Goal: Task Accomplishment & Management: Manage account settings

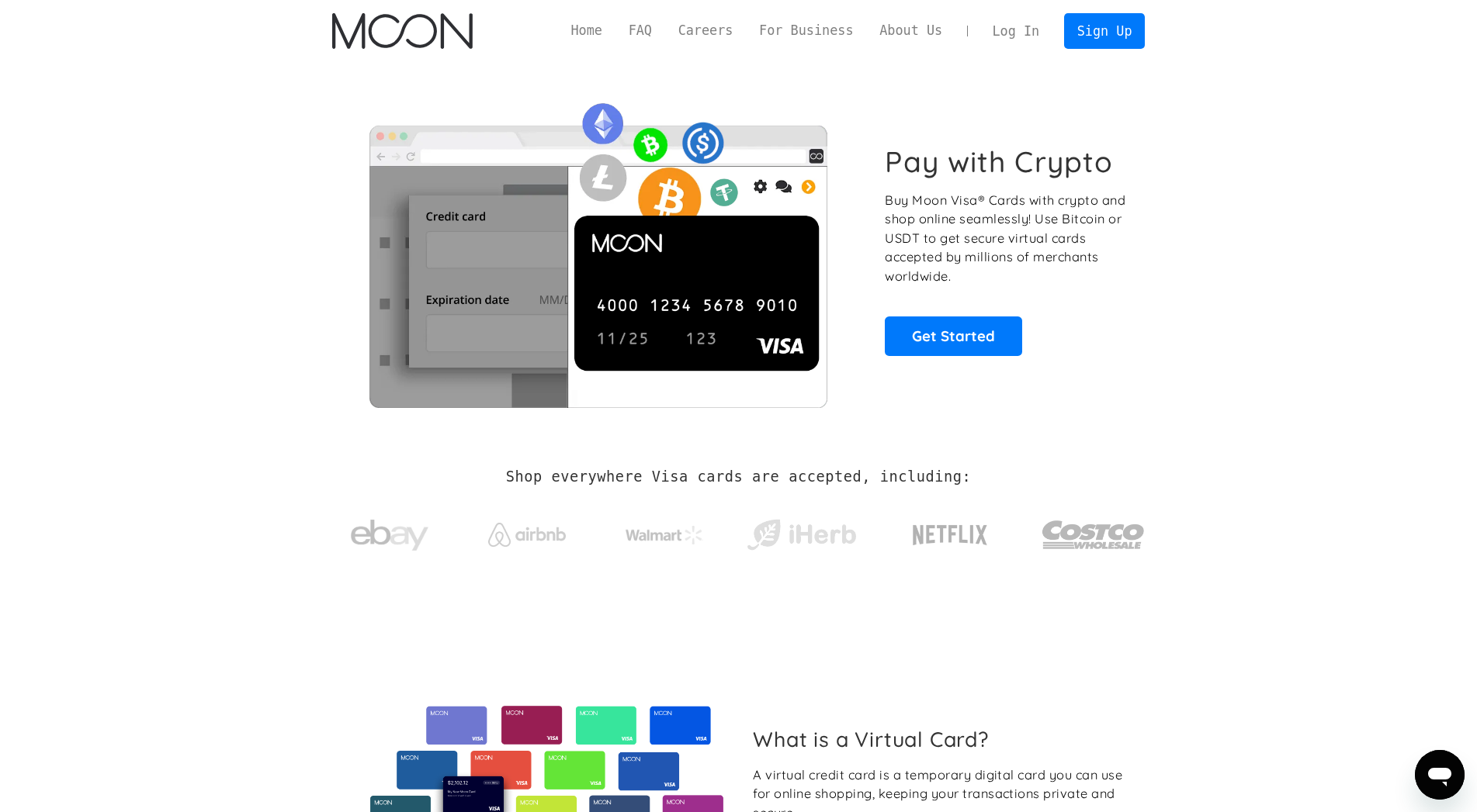
click at [1035, 30] on link "Log In" at bounding box center [1015, 31] width 73 height 34
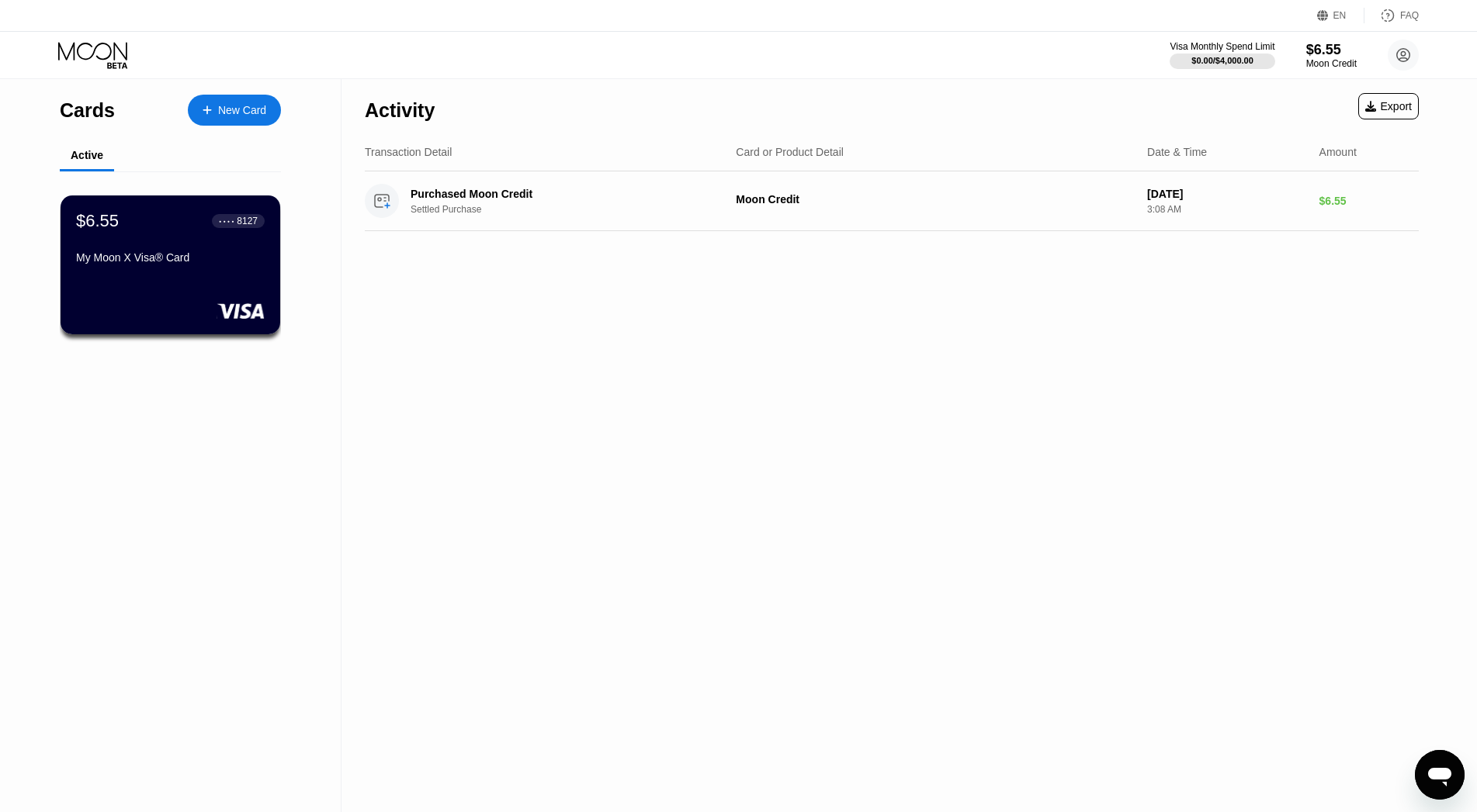
click at [1443, 771] on icon "Open messaging window" at bounding box center [1439, 777] width 23 height 19
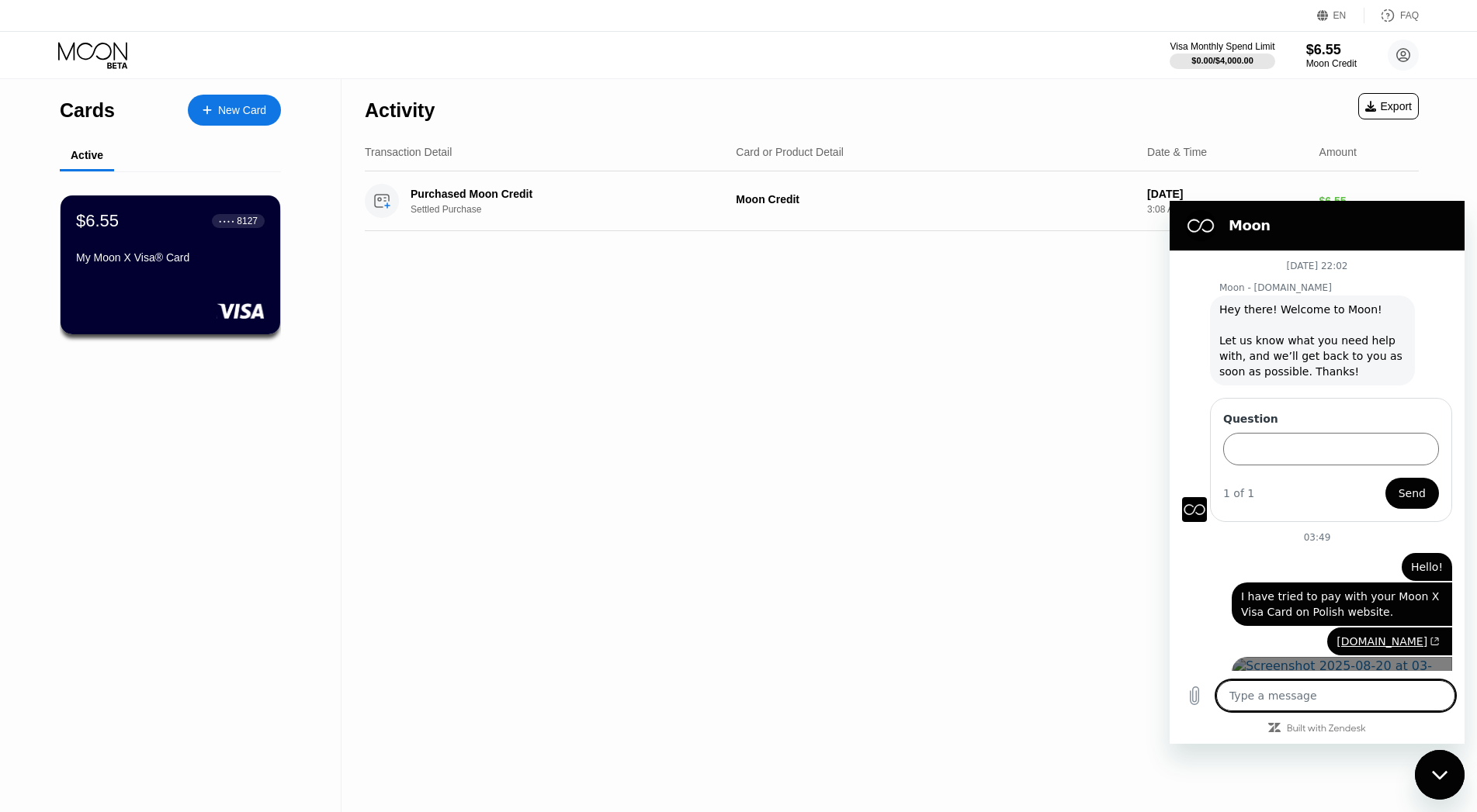
scroll to position [131, 0]
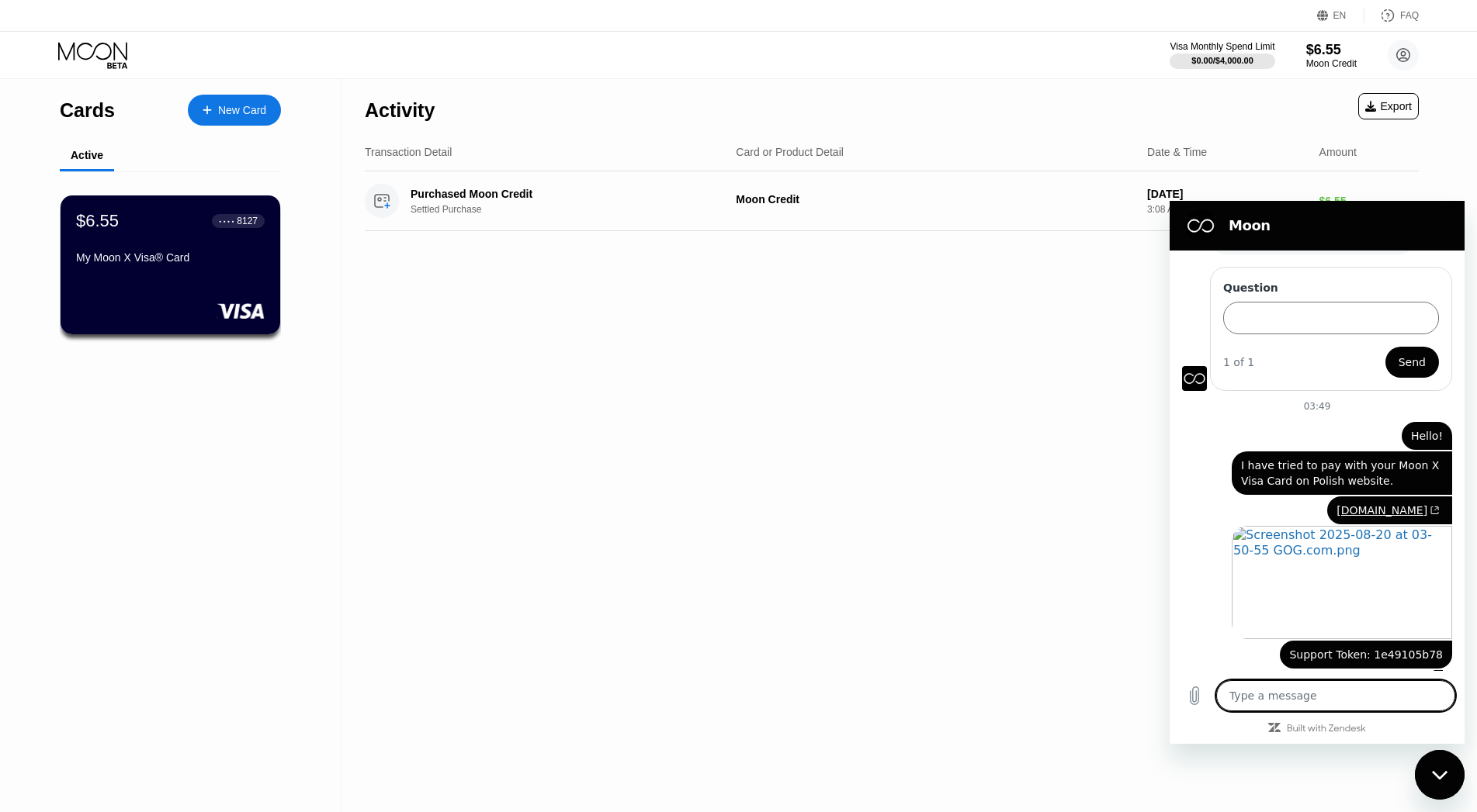
click at [1435, 770] on icon "Close messaging window" at bounding box center [1440, 775] width 16 height 10
type textarea "x"
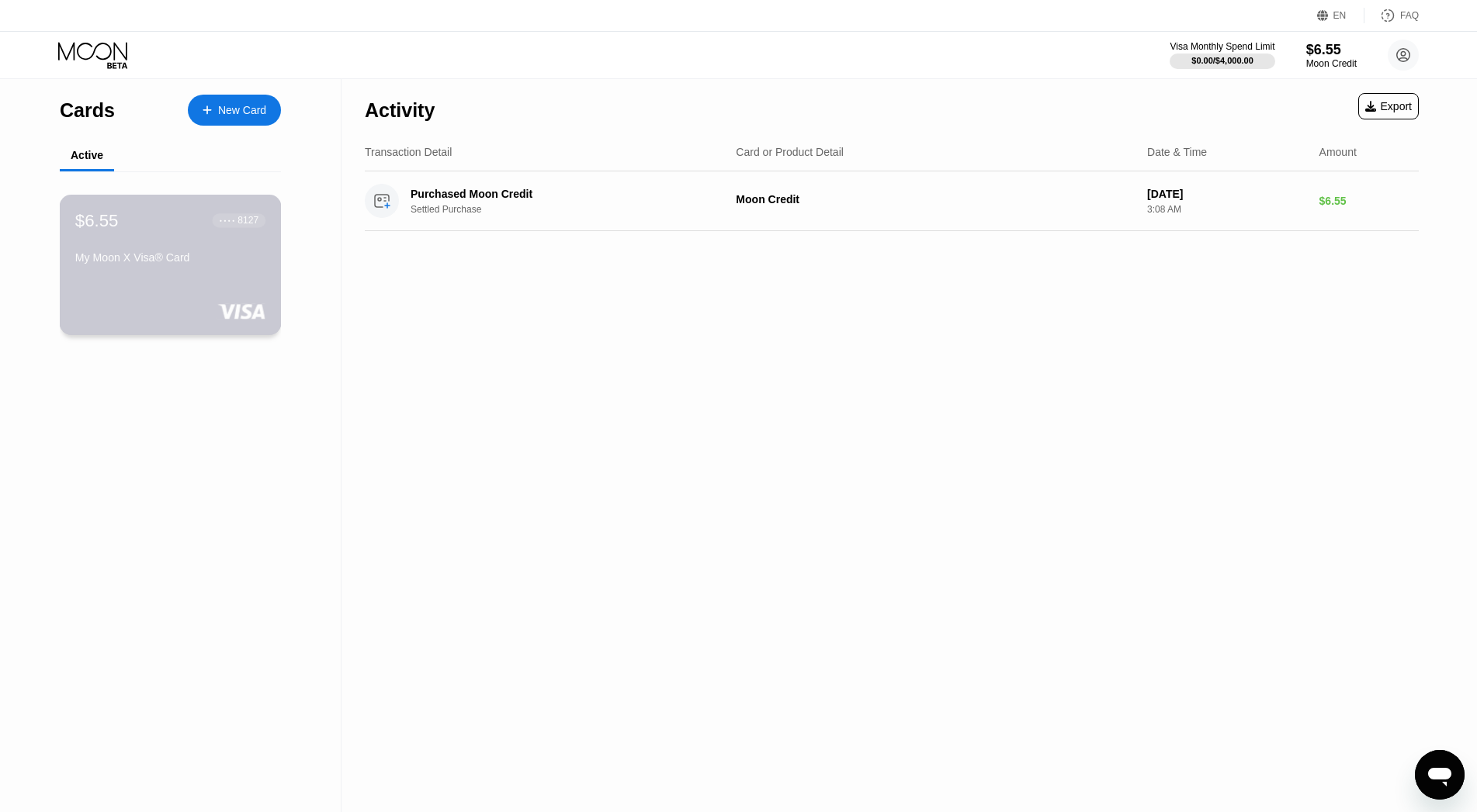
click at [178, 298] on div "$6.55 ● ● ● ● 8127 My Moon X Visa® Card" at bounding box center [170, 265] width 222 height 140
